Goal: Task Accomplishment & Management: Use online tool/utility

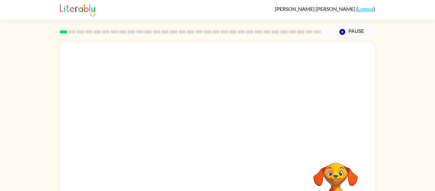
click at [409, 84] on div "Your browser must support playing .mp4 files to use Literably. Please try using…" at bounding box center [217, 131] width 435 height 185
click at [217, 141] on icon "button" at bounding box center [217, 135] width 11 height 11
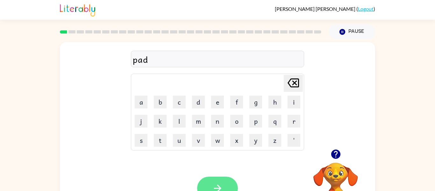
click at [226, 183] on button "button" at bounding box center [217, 187] width 41 height 23
click at [224, 182] on button "button" at bounding box center [217, 187] width 41 height 23
click at [222, 180] on button "button" at bounding box center [217, 187] width 41 height 23
click at [227, 183] on button "button" at bounding box center [217, 187] width 41 height 23
click at [226, 183] on button "button" at bounding box center [217, 187] width 41 height 23
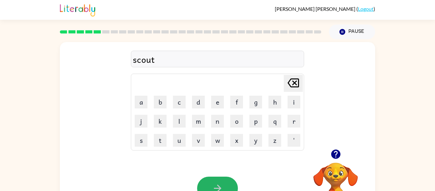
click at [226, 183] on button "button" at bounding box center [217, 187] width 41 height 23
click at [221, 185] on icon "button" at bounding box center [217, 187] width 11 height 11
click at [220, 189] on icon "button" at bounding box center [217, 187] width 11 height 11
click at [225, 183] on button "button" at bounding box center [217, 187] width 41 height 23
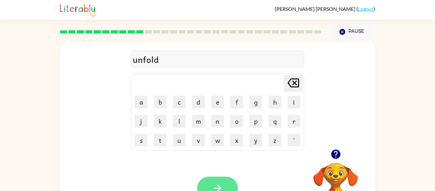
click at [225, 183] on button "button" at bounding box center [217, 187] width 41 height 23
click at [225, 184] on button "button" at bounding box center [217, 187] width 41 height 23
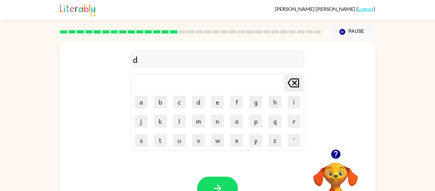
scroll to position [33, 0]
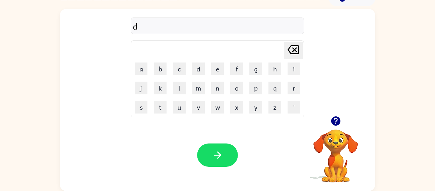
click at [333, 143] on video "Your browser must support playing .mp4 files to use Literably. Please try using…" at bounding box center [335, 151] width 64 height 64
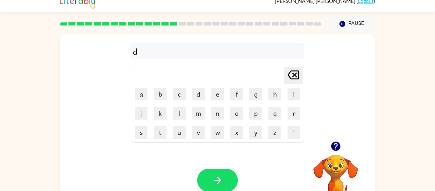
scroll to position [0, 0]
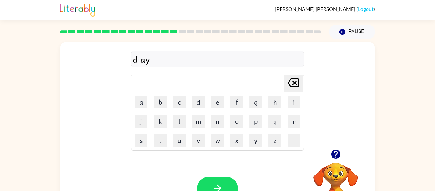
click at [249, 190] on div "Your browser must support playing .mp4 files to use Literably. Please try using…" at bounding box center [217, 188] width 315 height 72
click at [229, 184] on button "button" at bounding box center [217, 187] width 41 height 23
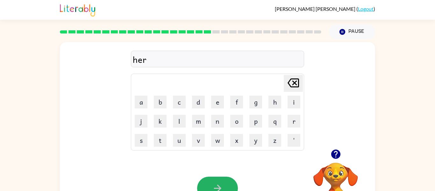
click at [229, 184] on button "button" at bounding box center [217, 187] width 41 height 23
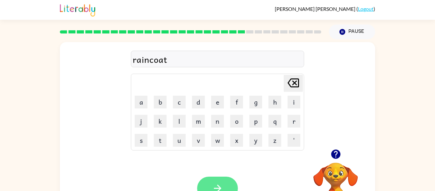
click at [227, 180] on button "button" at bounding box center [217, 187] width 41 height 23
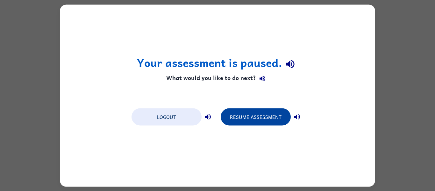
click at [276, 114] on button "Resume Assessment" at bounding box center [255, 116] width 70 height 17
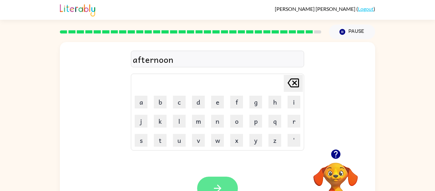
click at [221, 182] on button "button" at bounding box center [217, 187] width 41 height 23
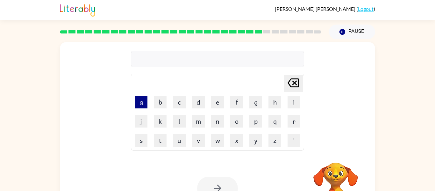
click at [141, 102] on button "a" at bounding box center [141, 101] width 13 height 13
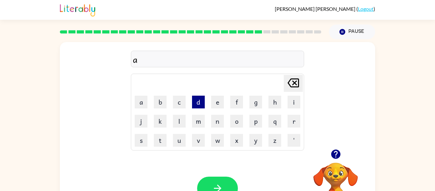
click at [197, 101] on button "d" at bounding box center [198, 101] width 13 height 13
click at [198, 134] on button "v" at bounding box center [198, 140] width 13 height 13
click at [140, 100] on button "a" at bounding box center [141, 101] width 13 height 13
click at [213, 118] on button "n" at bounding box center [217, 121] width 13 height 13
click at [178, 99] on button "c" at bounding box center [179, 101] width 13 height 13
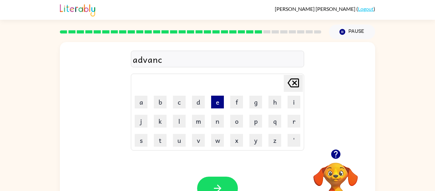
click at [213, 97] on button "e" at bounding box center [217, 101] width 13 height 13
type button "e"
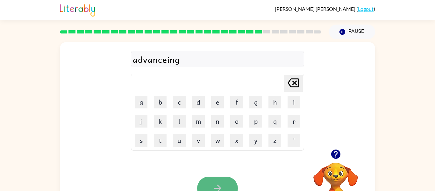
click at [214, 179] on button "button" at bounding box center [217, 187] width 41 height 23
click at [216, 182] on button "button" at bounding box center [217, 187] width 41 height 23
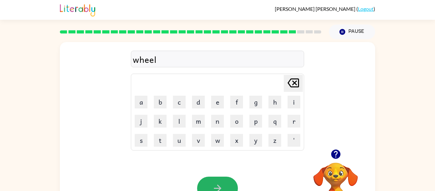
click at [216, 182] on button "button" at bounding box center [217, 187] width 41 height 23
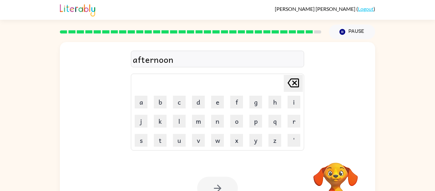
click at [222, 180] on div at bounding box center [217, 187] width 41 height 23
click at [291, 85] on icon "Delete Delete last character input" at bounding box center [292, 82] width 15 height 15
type button "delete"
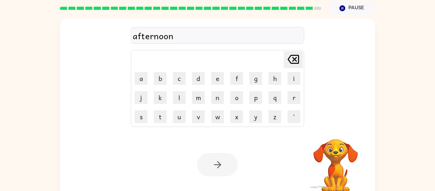
scroll to position [33, 0]
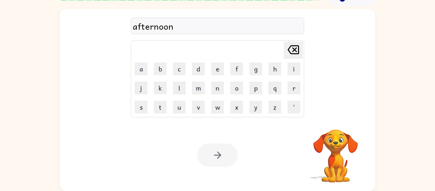
click at [338, 146] on video "Your browser must support playing .mp4 files to use Literably. Please try using…" at bounding box center [335, 151] width 64 height 64
click at [331, 149] on video "Your browser must support playing .mp4 files to use Literably. Please try using…" at bounding box center [335, 151] width 64 height 64
click at [330, 154] on video "Your browser must support playing .mp4 files to use Literably. Please try using…" at bounding box center [335, 151] width 64 height 64
click at [342, 134] on video "Your browser must support playing .mp4 files to use Literably. Please try using…" at bounding box center [335, 151] width 64 height 64
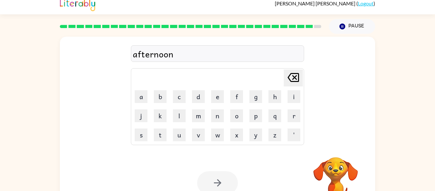
scroll to position [0, 0]
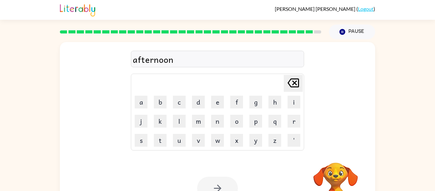
click at [332, 176] on video "Your browser must support playing .mp4 files to use Literably. Please try using…" at bounding box center [335, 184] width 64 height 64
click at [335, 169] on video "Your browser must support playing .mp4 files to use Literably. Please try using…" at bounding box center [335, 184] width 64 height 64
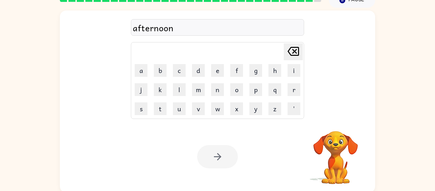
scroll to position [31, 0]
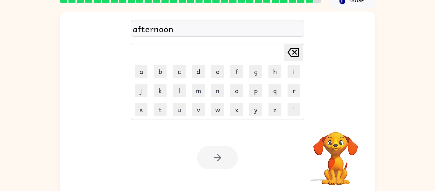
click at [217, 157] on div at bounding box center [217, 157] width 41 height 23
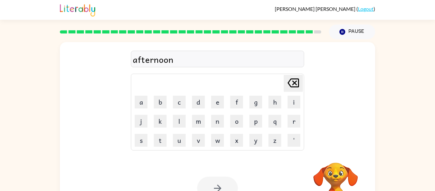
scroll to position [33, 0]
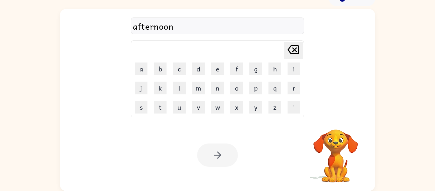
click at [209, 154] on div at bounding box center [217, 154] width 41 height 23
click at [198, 30] on div "afternoon" at bounding box center [217, 25] width 169 height 13
click at [166, 29] on div "afternoon" at bounding box center [217, 25] width 169 height 13
click at [174, 25] on div "afternoon" at bounding box center [217, 25] width 169 height 13
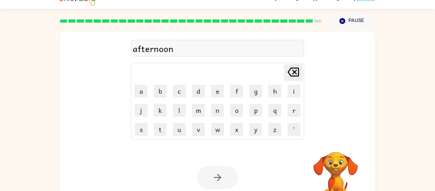
scroll to position [0, 0]
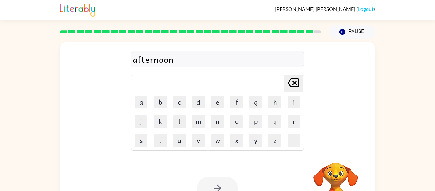
click at [301, 36] on div at bounding box center [190, 32] width 269 height 22
click at [293, 137] on button "'" at bounding box center [293, 140] width 13 height 13
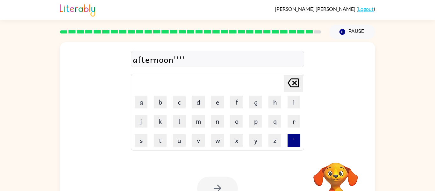
click at [293, 137] on button "'" at bounding box center [293, 140] width 13 height 13
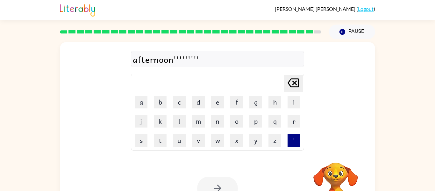
click at [293, 137] on button "'" at bounding box center [293, 140] width 13 height 13
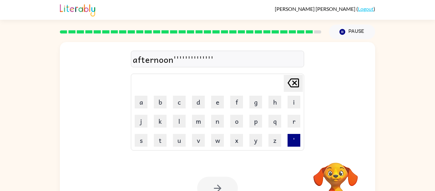
click at [293, 137] on button "'" at bounding box center [293, 140] width 13 height 13
click at [295, 138] on button "'" at bounding box center [293, 140] width 13 height 13
type button "'"
click at [296, 85] on icon at bounding box center [292, 82] width 11 height 9
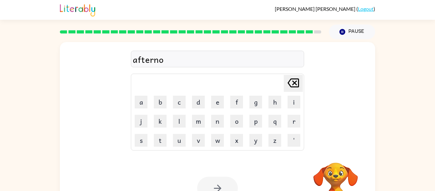
click at [296, 85] on icon at bounding box center [292, 82] width 11 height 9
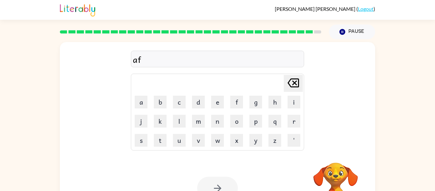
click at [296, 85] on icon at bounding box center [292, 82] width 11 height 9
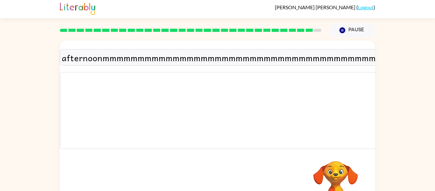
scroll to position [3, 0]
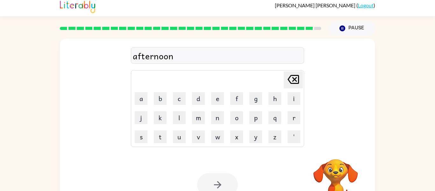
scroll to position [3, 0]
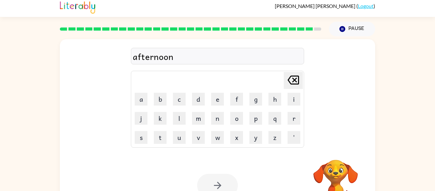
click at [219, 177] on div at bounding box center [217, 184] width 41 height 23
click at [215, 181] on div at bounding box center [217, 184] width 41 height 23
click at [213, 181] on div at bounding box center [217, 184] width 41 height 23
click at [209, 182] on div at bounding box center [217, 184] width 41 height 23
click at [212, 185] on div at bounding box center [217, 184] width 41 height 23
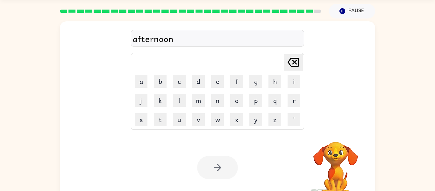
scroll to position [21, 0]
click at [212, 170] on div at bounding box center [217, 166] width 41 height 23
click at [210, 163] on div at bounding box center [217, 166] width 41 height 23
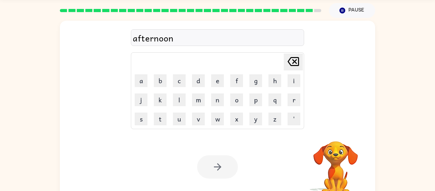
scroll to position [22, 0]
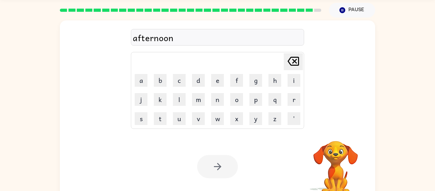
click at [210, 163] on div at bounding box center [217, 166] width 41 height 23
click at [210, 167] on div at bounding box center [217, 166] width 41 height 23
click at [211, 164] on div at bounding box center [217, 166] width 41 height 23
click at [213, 161] on div at bounding box center [217, 166] width 41 height 23
